Goal: Task Accomplishment & Management: Use online tool/utility

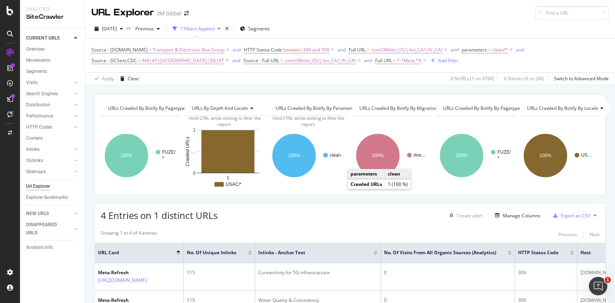
scroll to position [0, 271]
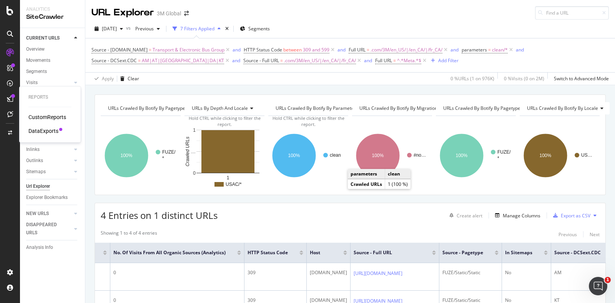
click at [40, 117] on div "CustomReports" at bounding box center [47, 117] width 38 height 8
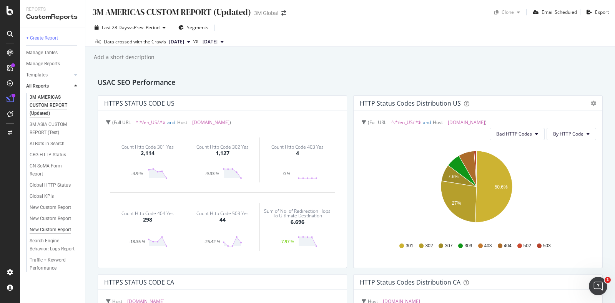
click at [51, 230] on div "New Custom Report" at bounding box center [51, 230] width 42 height 8
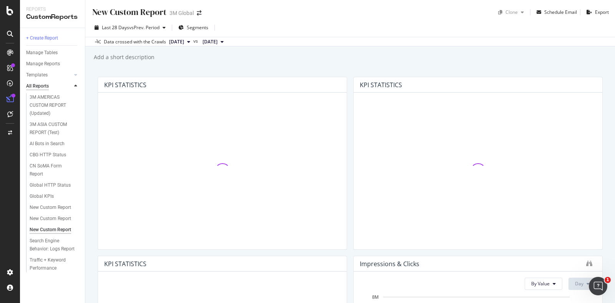
click at [48, 88] on div "All Reports" at bounding box center [37, 86] width 23 height 8
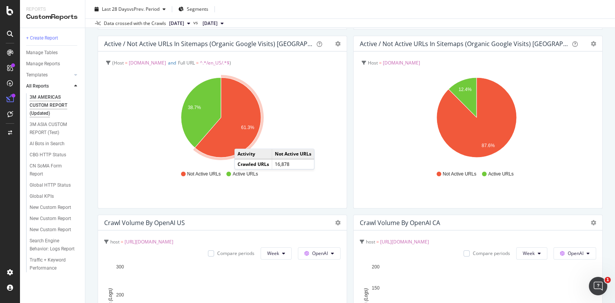
scroll to position [1393, 0]
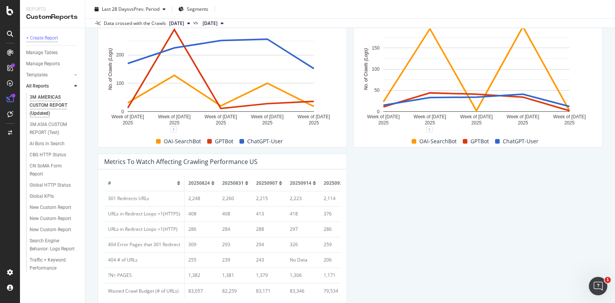
click at [42, 41] on div "+ Create Report" at bounding box center [42, 38] width 32 height 8
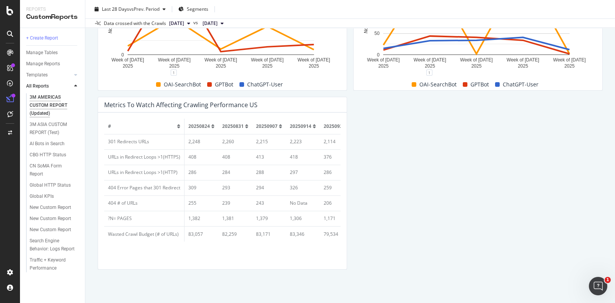
scroll to position [1456, 0]
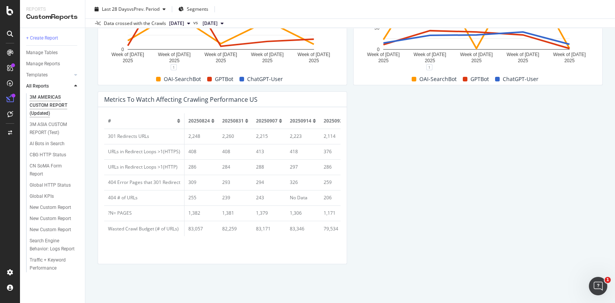
click at [275, 119] on span "20250907" at bounding box center [267, 121] width 22 height 7
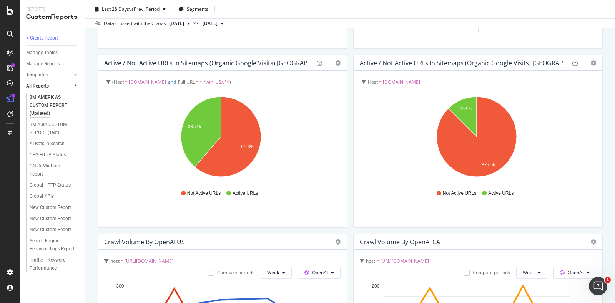
scroll to position [1071, 0]
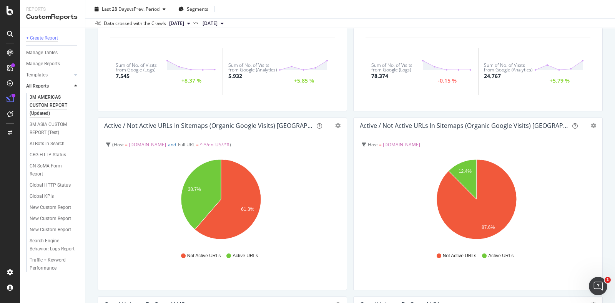
click at [40, 35] on div "+ Create Report" at bounding box center [42, 38] width 32 height 8
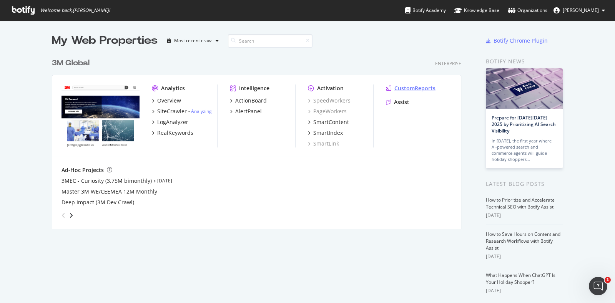
click at [408, 85] on div "CustomReports" at bounding box center [415, 89] width 41 height 8
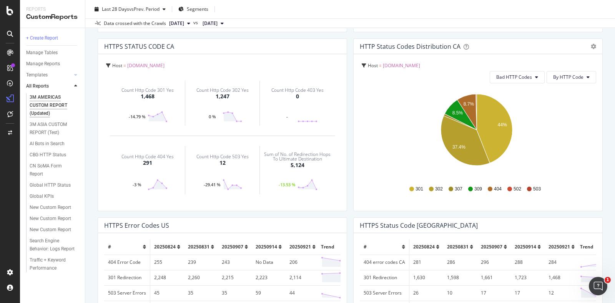
scroll to position [240, 0]
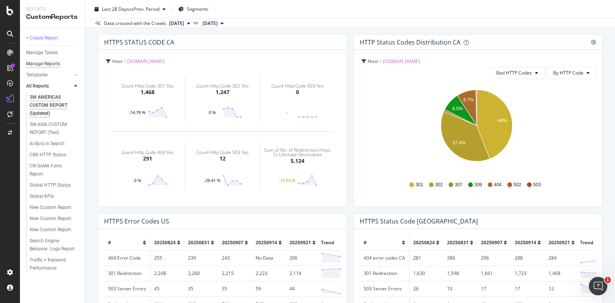
click at [47, 64] on div "Manage Reports" at bounding box center [43, 64] width 34 height 8
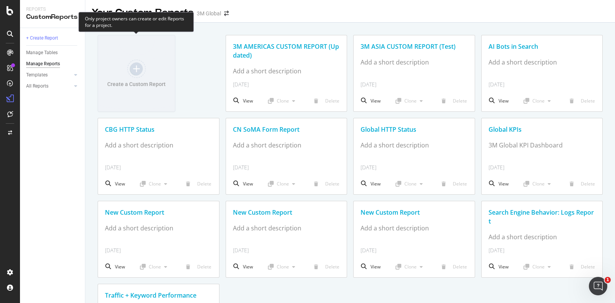
click at [140, 68] on div at bounding box center [136, 69] width 18 height 18
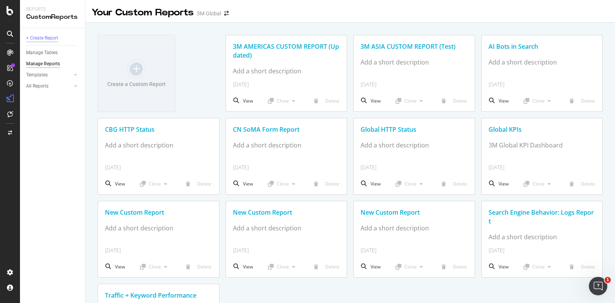
click at [44, 35] on div "+ Create Report" at bounding box center [42, 38] width 32 height 8
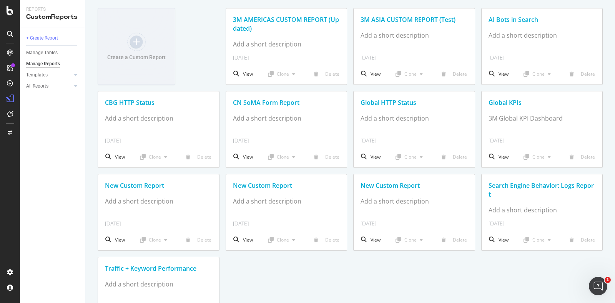
scroll to position [70, 0]
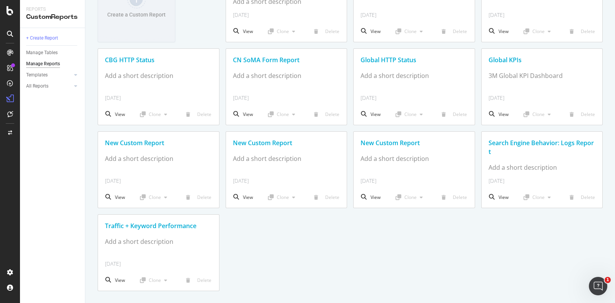
click at [436, 272] on div "Create a Custom Report 3M AMERICAS CUSTOM REPORT (Updated) Add a short descript…" at bounding box center [350, 128] width 505 height 326
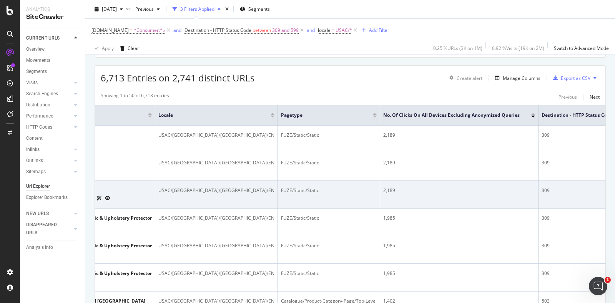
scroll to position [0, 456]
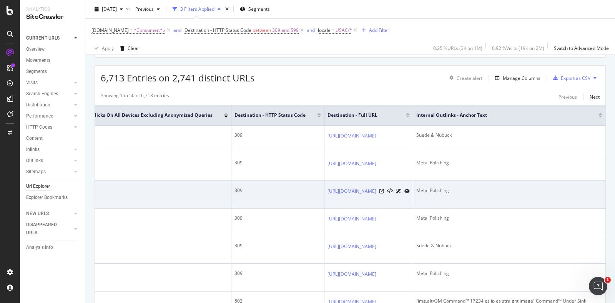
drag, startPoint x: 362, startPoint y: 185, endPoint x: 469, endPoint y: 184, distance: 107.3
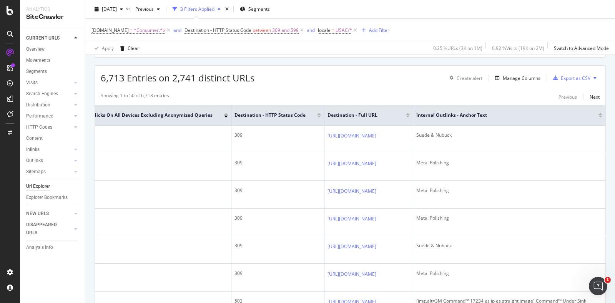
drag, startPoint x: 483, startPoint y: 176, endPoint x: 608, endPoint y: 166, distance: 125.3
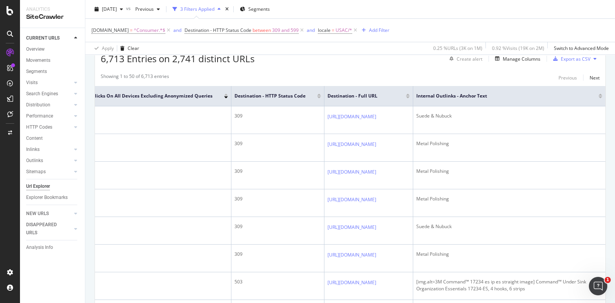
scroll to position [59, 0]
